Goal: Task Accomplishment & Management: Use online tool/utility

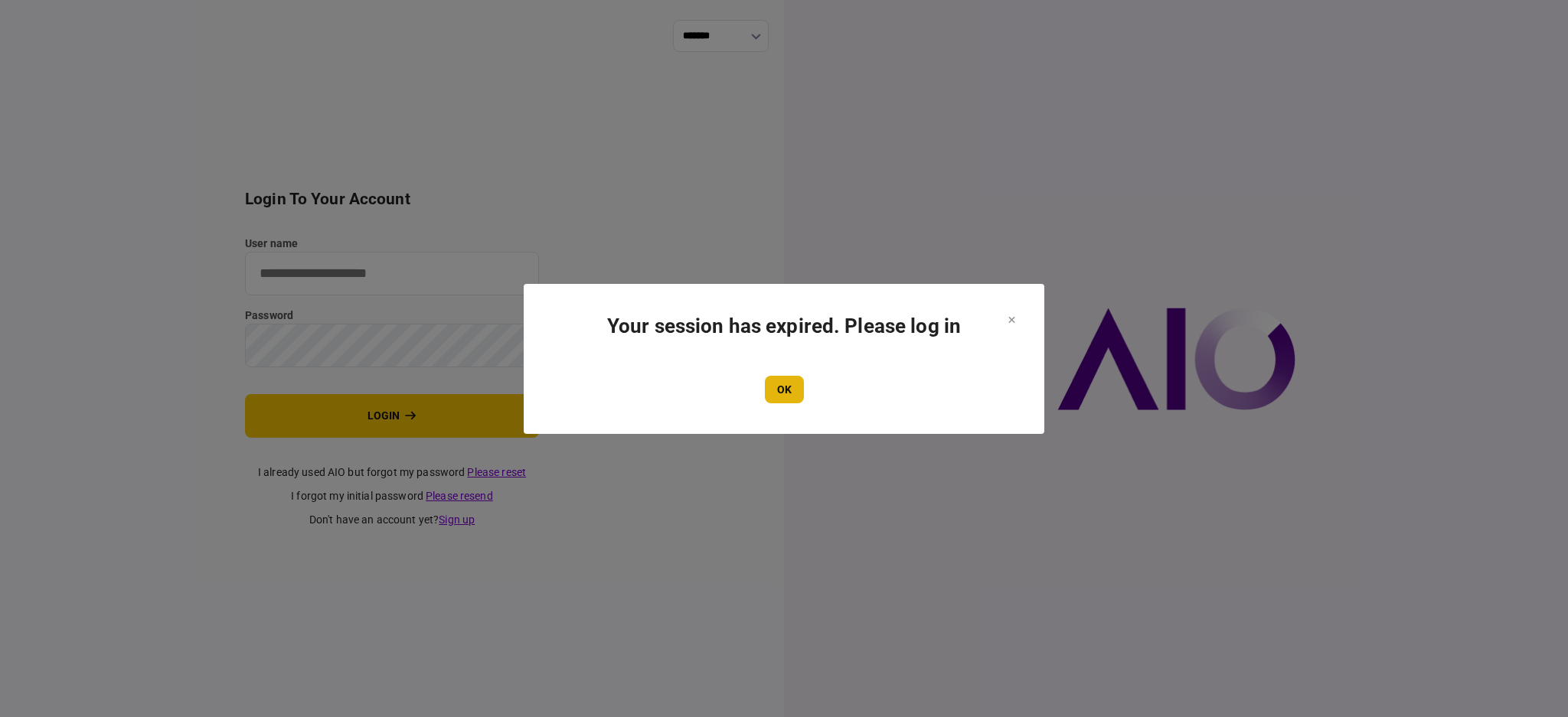
type input "****"
click at [784, 394] on button "OK" at bounding box center [784, 390] width 39 height 28
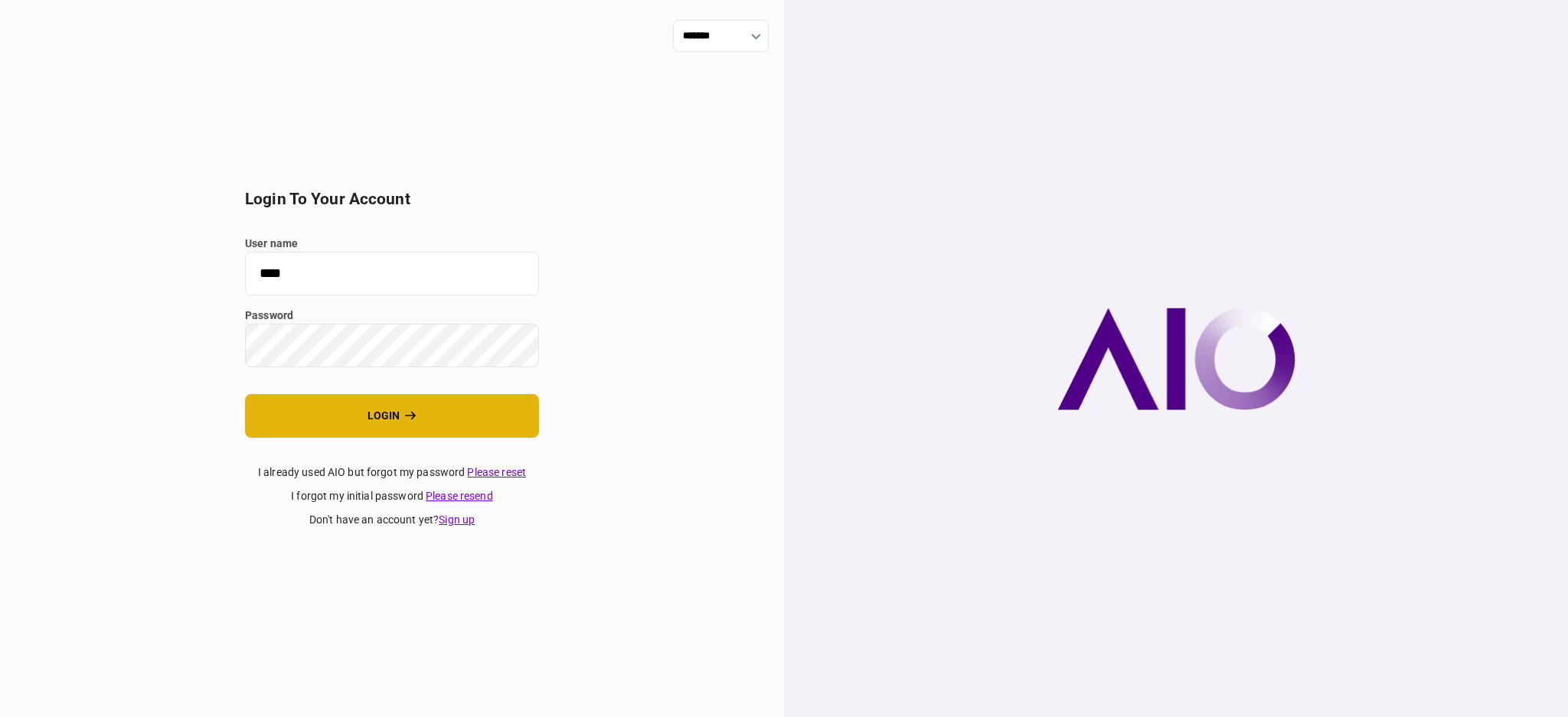
click at [311, 418] on button "login" at bounding box center [391, 416] width 294 height 43
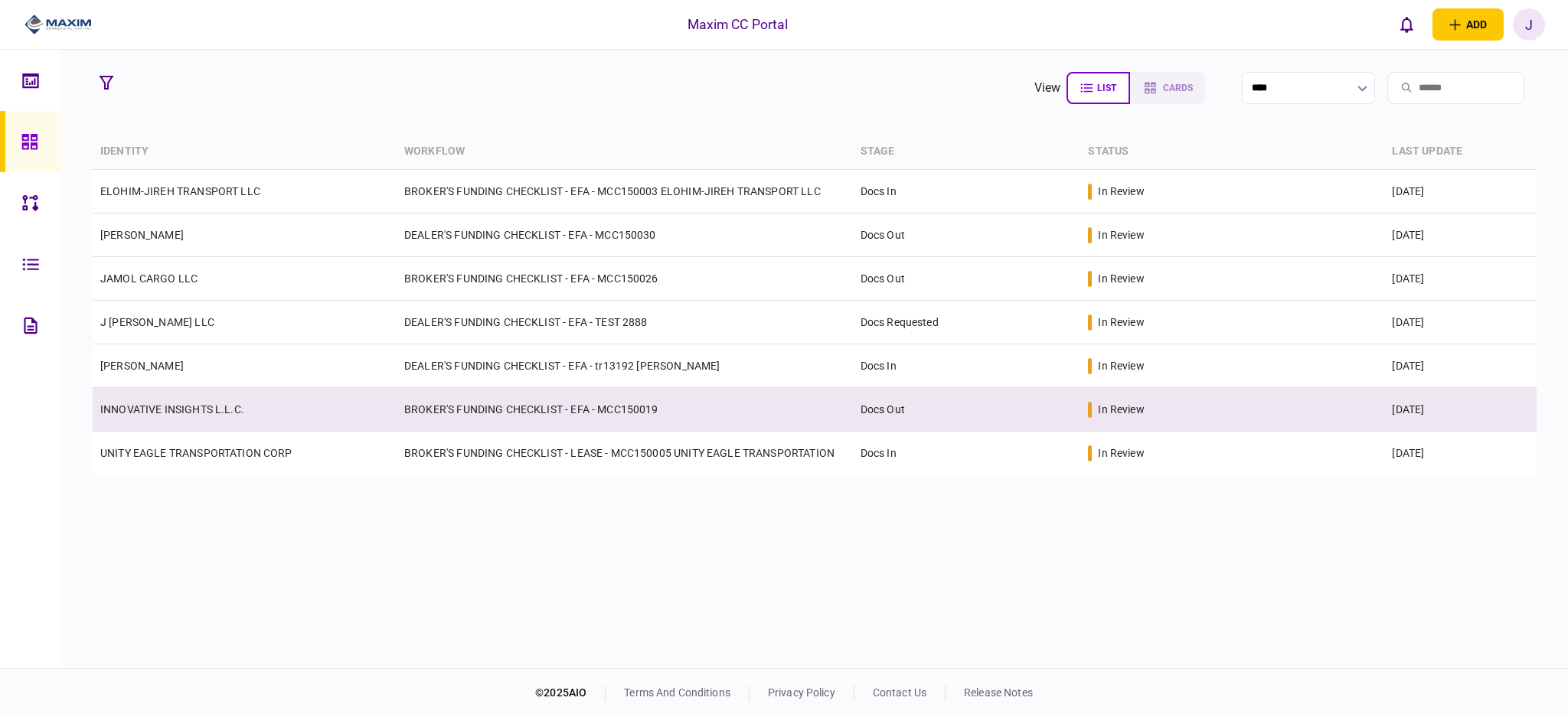
click at [185, 408] on link "INNOVATIVE INSIGHTS L.L.C." at bounding box center [172, 409] width 144 height 12
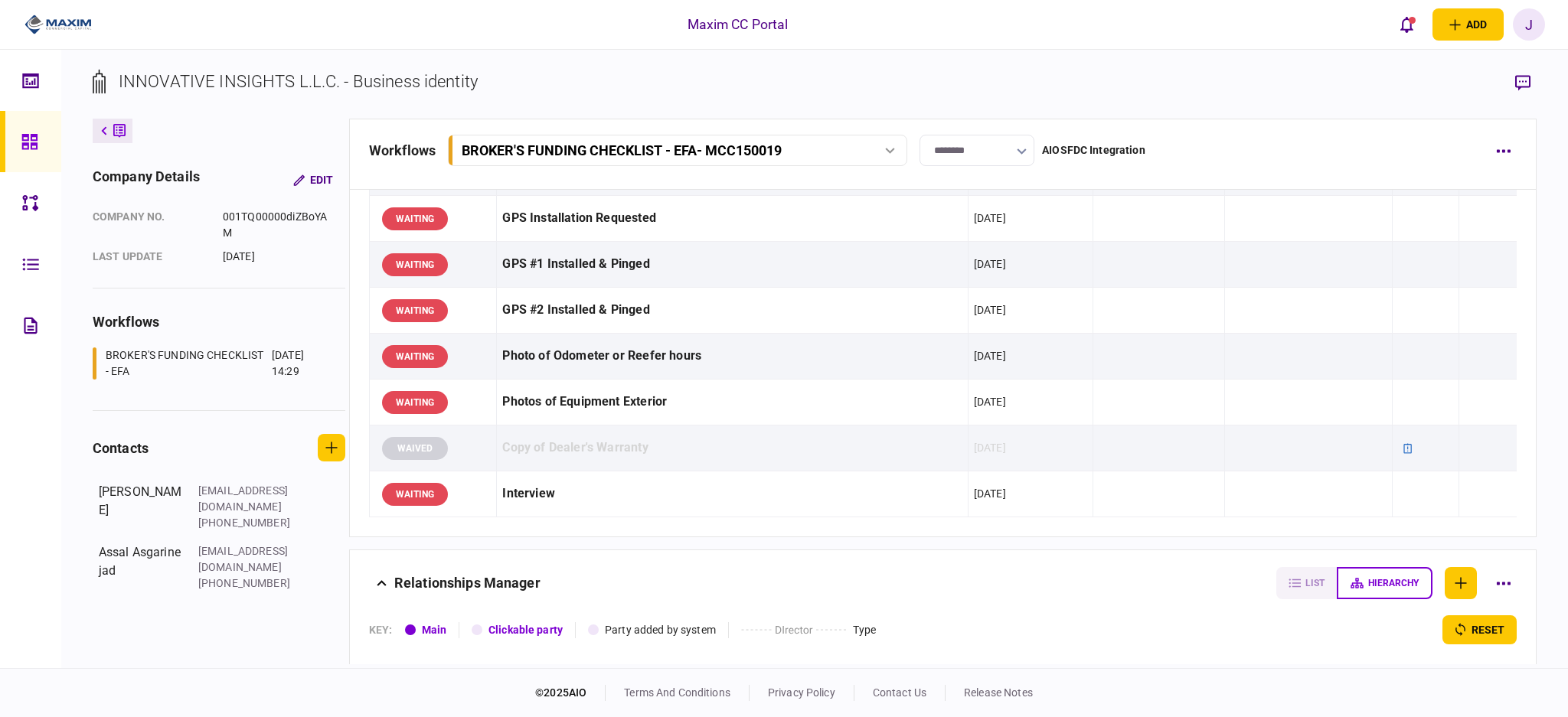
scroll to position [1611, 0]
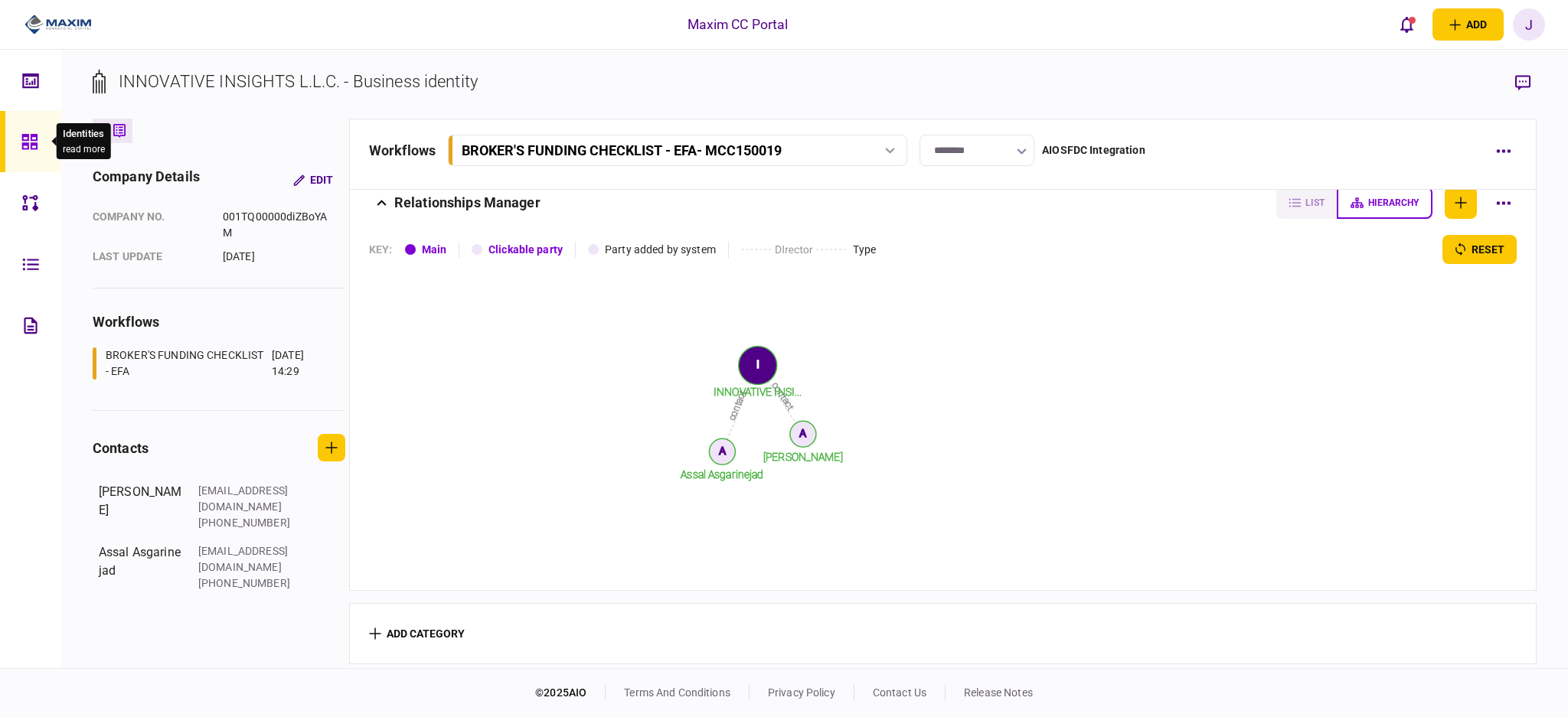
click at [22, 143] on icon at bounding box center [29, 142] width 16 height 16
